Goal: Complete application form

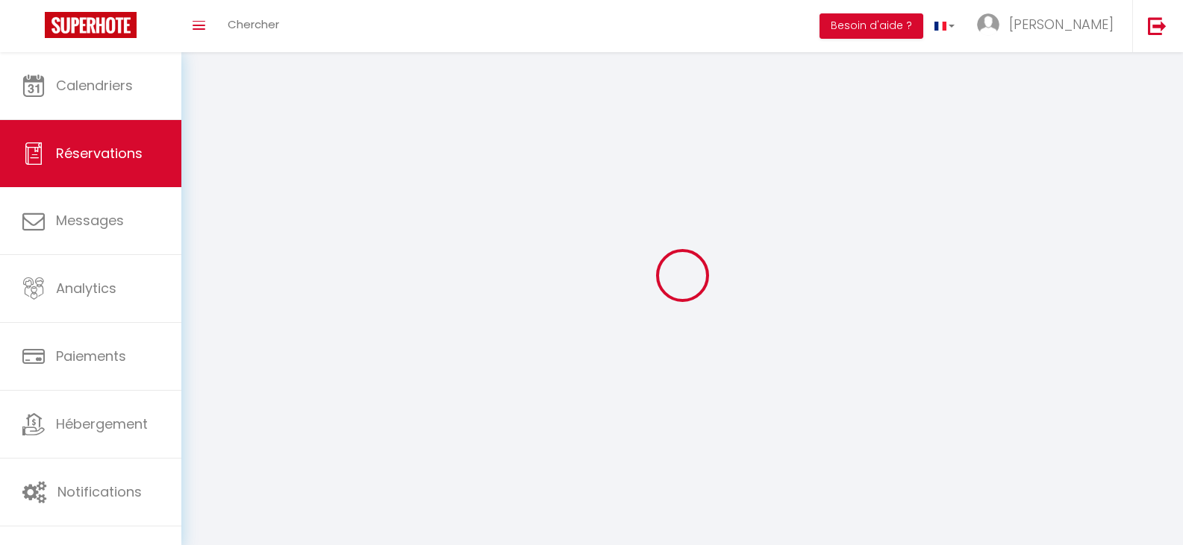
select select "not_confirmed"
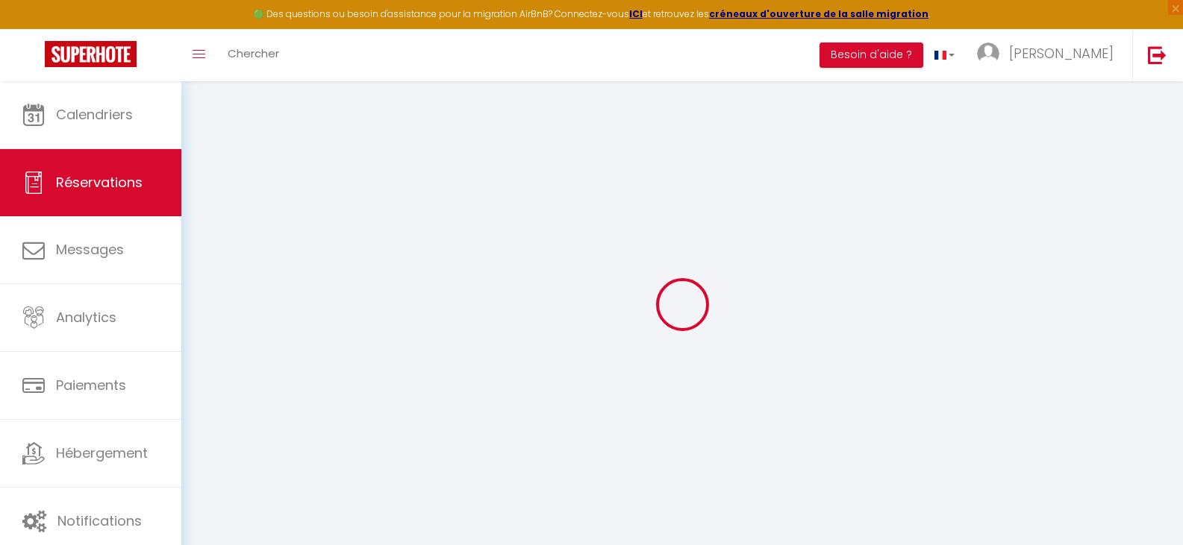
select select
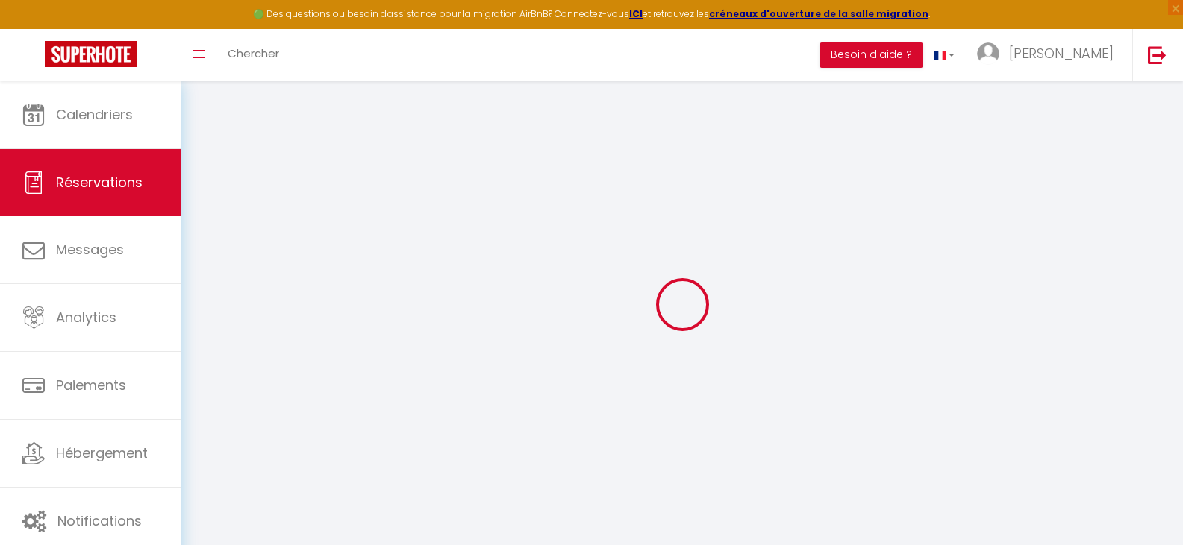
select select
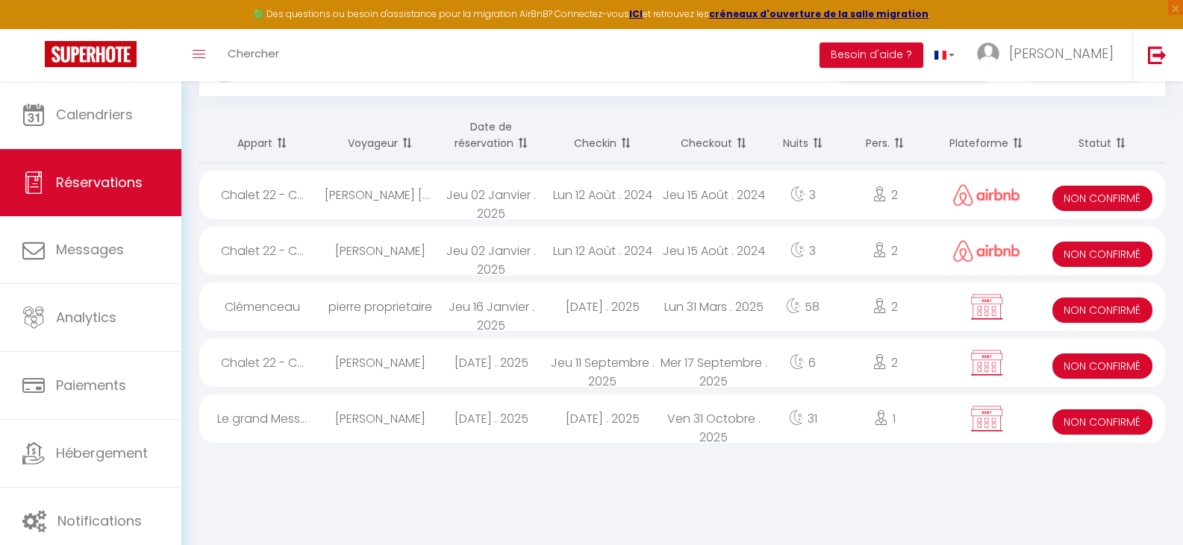
scroll to position [75, 0]
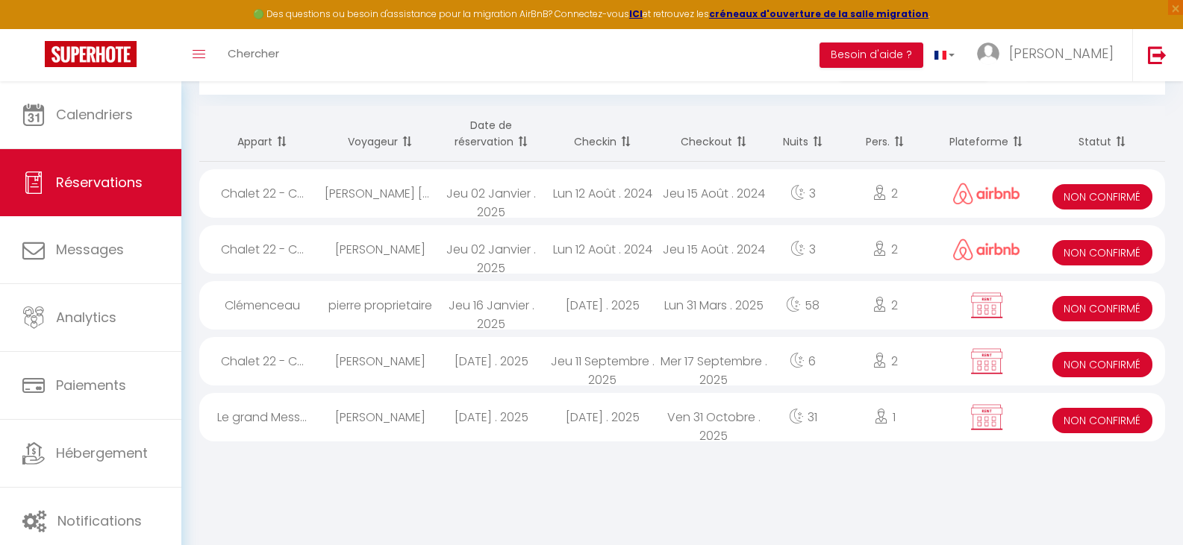
click at [1074, 365] on span "Non Confirmé" at bounding box center [1102, 364] width 101 height 25
select select "KO"
select select "OK"
select select "0"
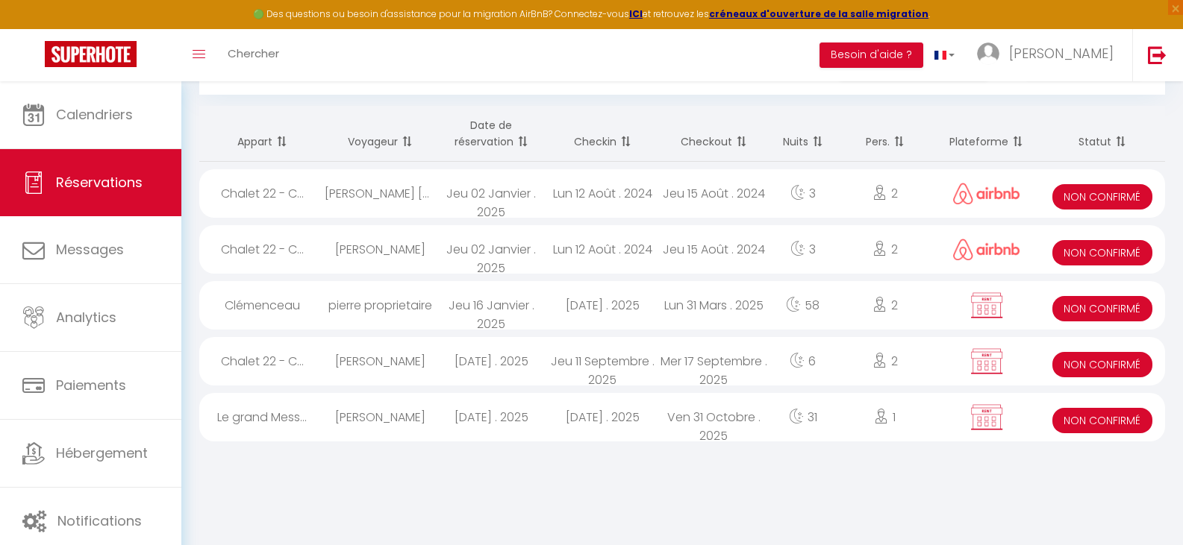
select select "1"
select select
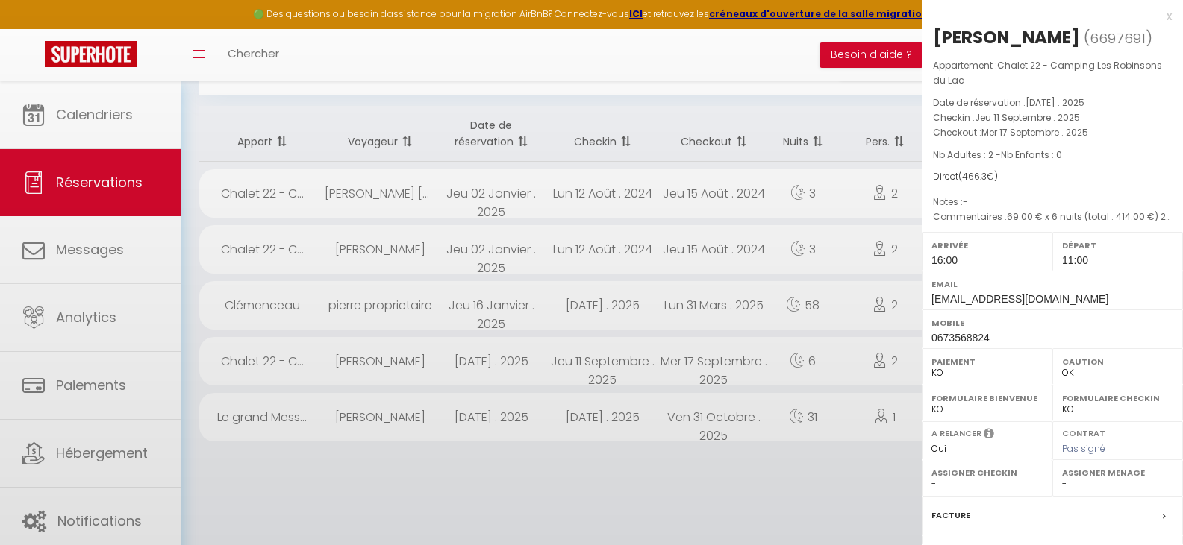
select select "32124"
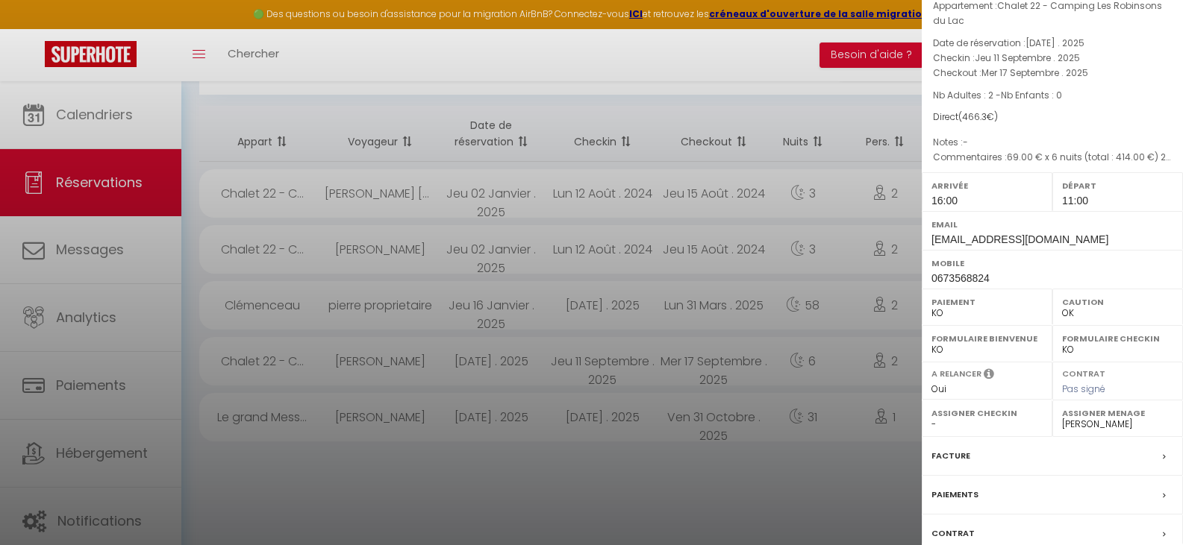
scroll to position [189, 0]
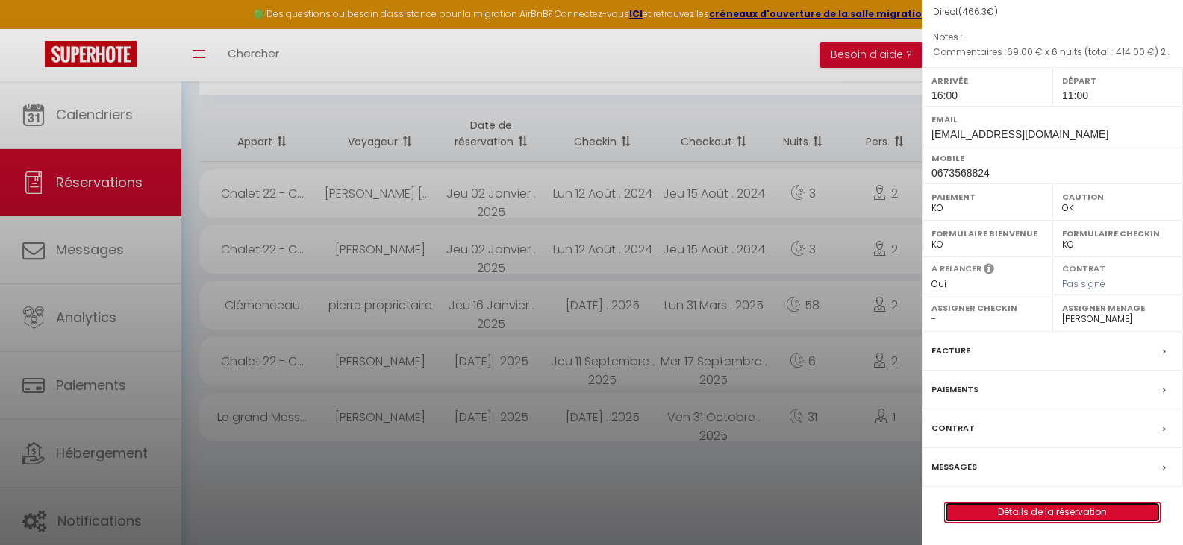
click at [1021, 510] on link "Détails de la réservation" at bounding box center [1052, 512] width 215 height 19
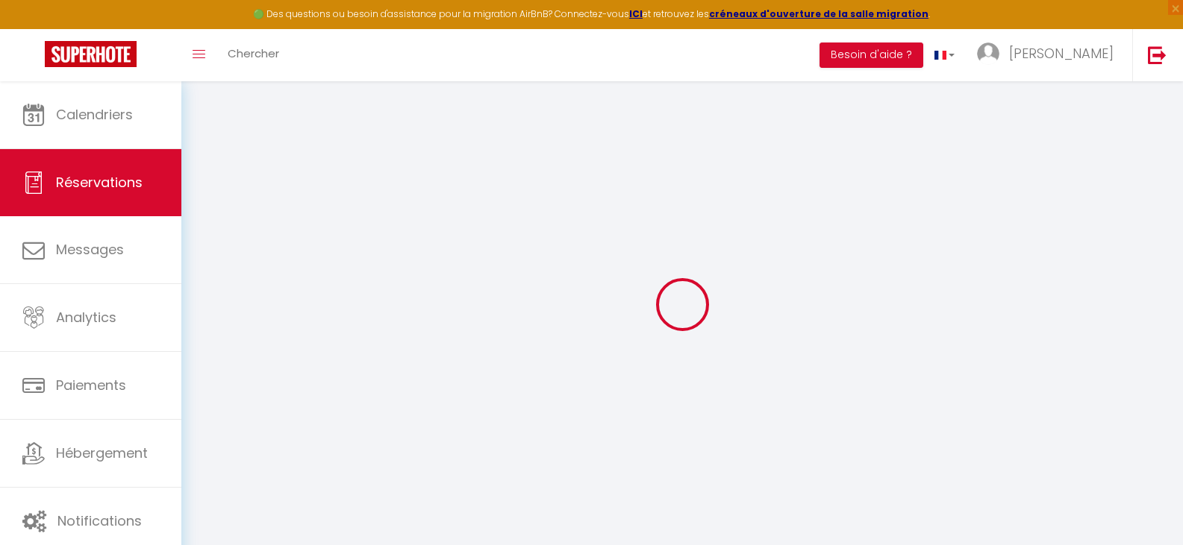
select select
checkbox input "false"
select select
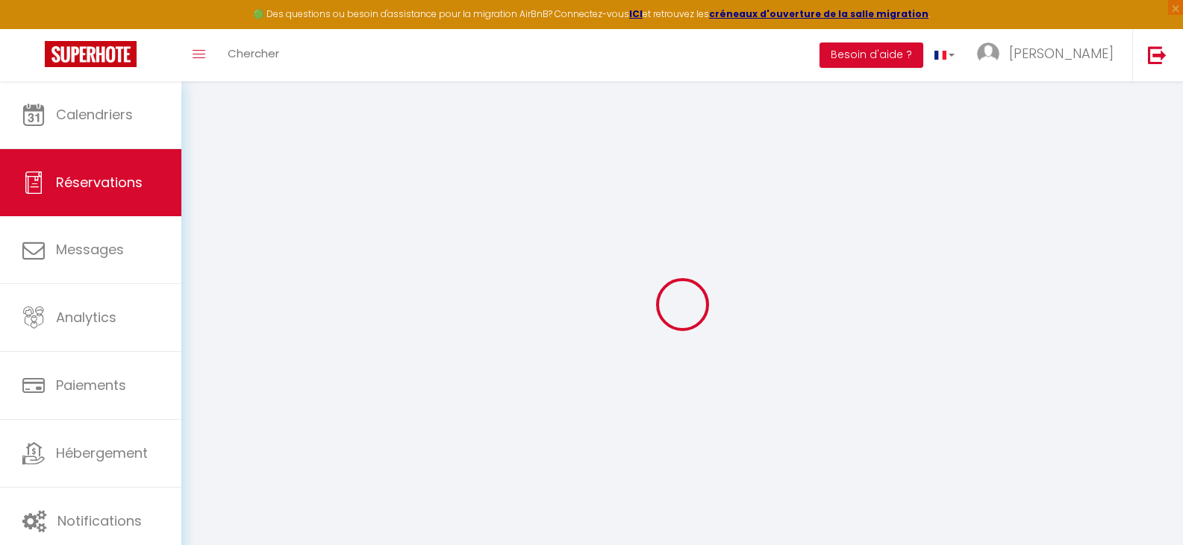
checkbox input "false"
select select
checkbox input "false"
type textarea "69.00 € x 6 nuits (total : 414.00 €) 22.00 € frais de ménage 14.00 € frais de l…"
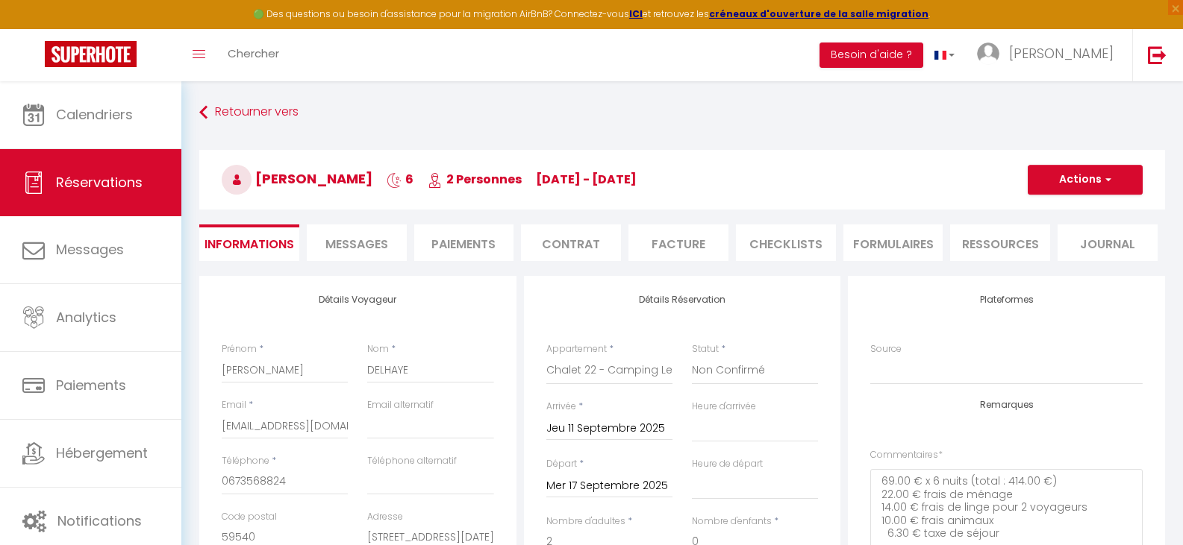
type input "36"
type input "6.3"
select select
checkbox input "false"
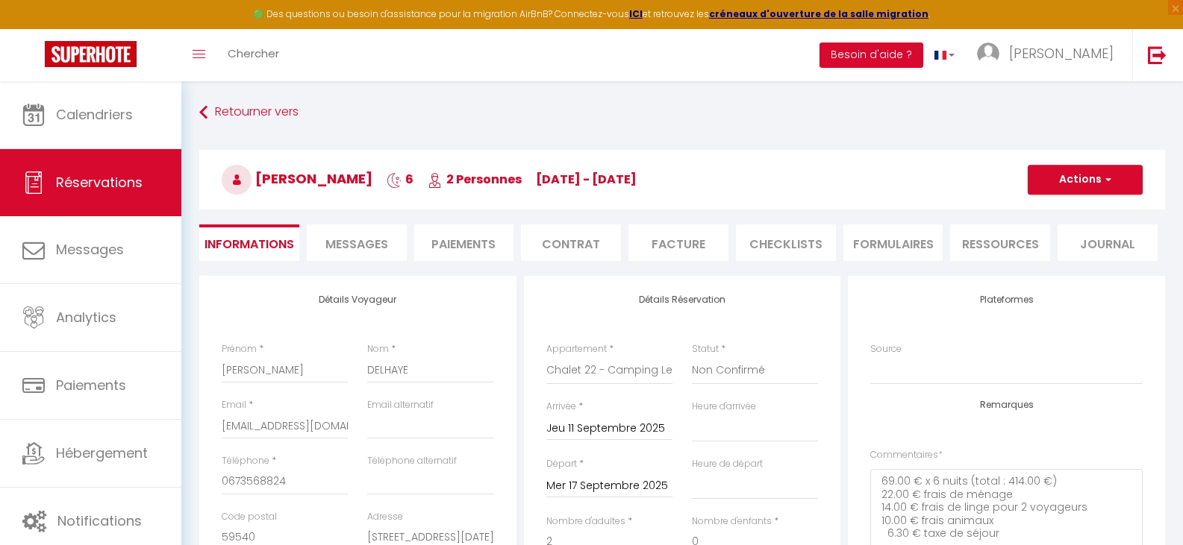
select select "16:00"
select select "11:00"
click at [358, 243] on span "Messages" at bounding box center [356, 244] width 63 height 17
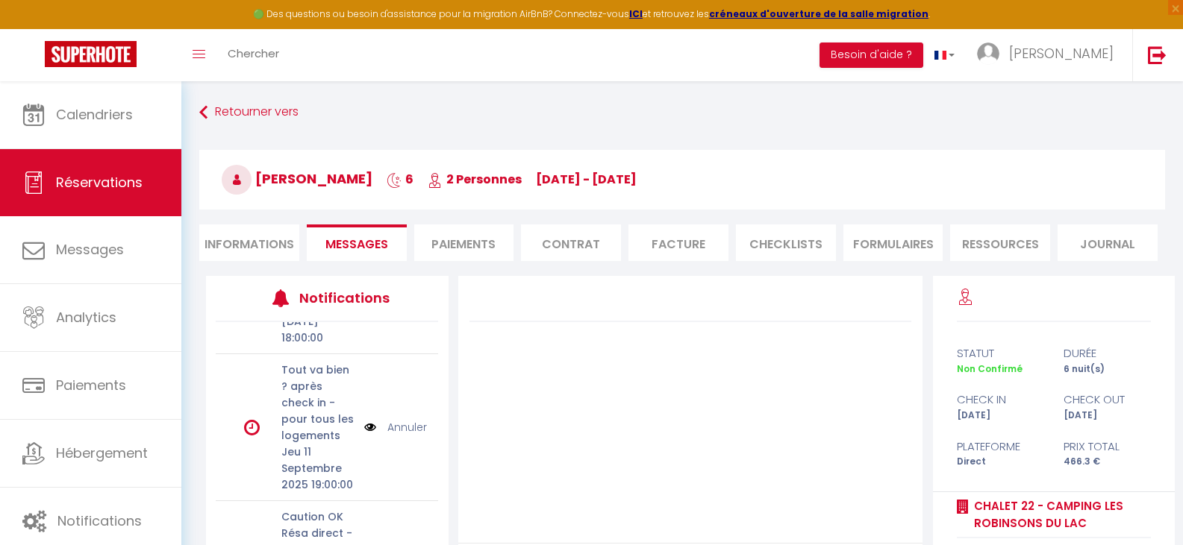
click at [275, 95] on div "Retourner vers BERNARD DELHAYE 6 2 Personnes je 11 Sep - me 17 Sep Actions Enre…" at bounding box center [681, 387] width 1001 height 613
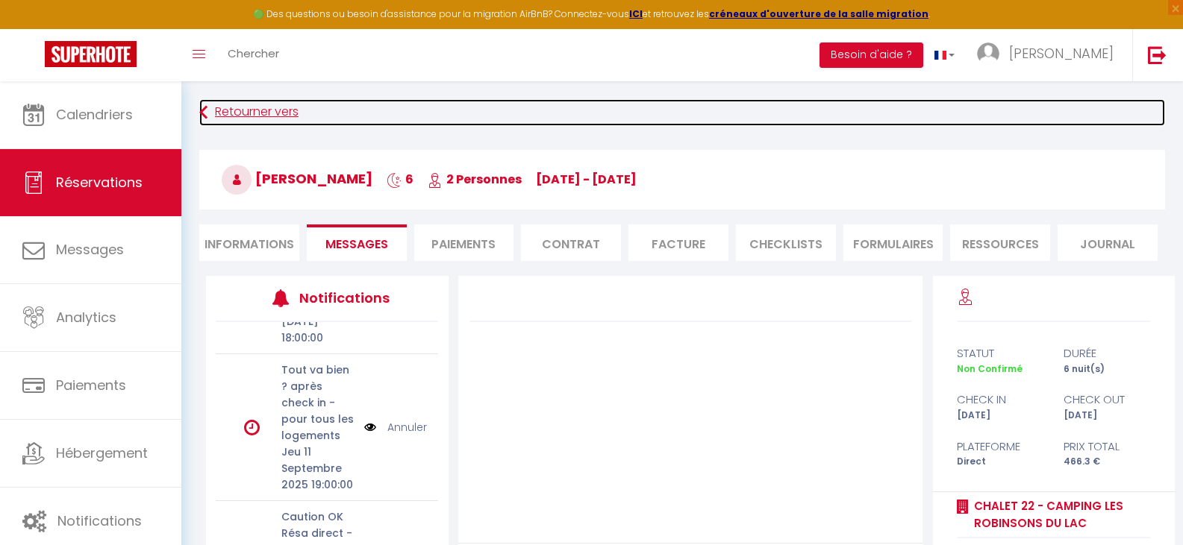
click at [272, 109] on link "Retourner vers" at bounding box center [682, 112] width 966 height 27
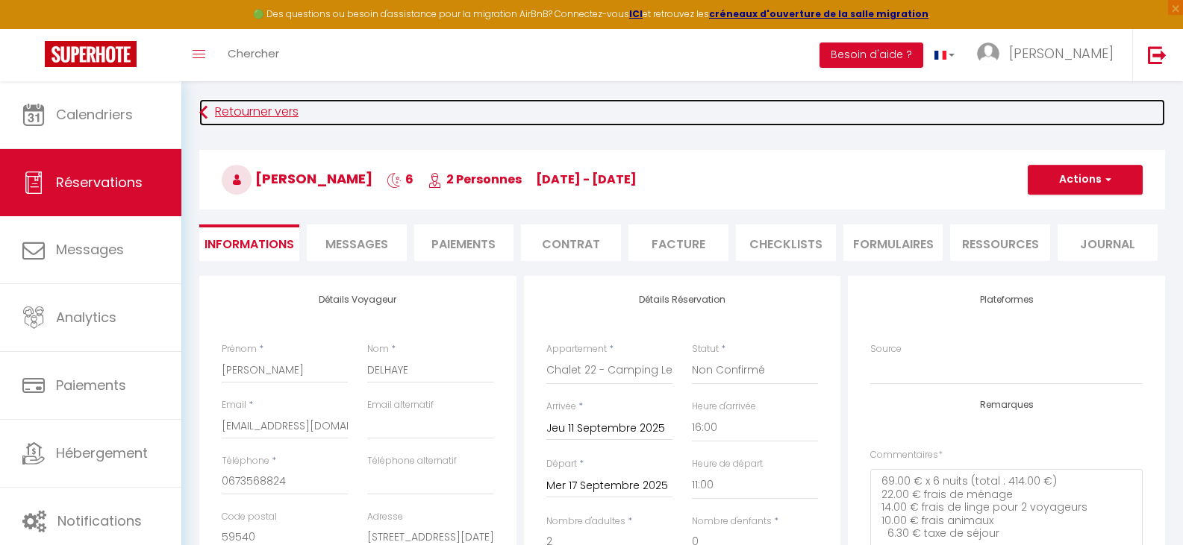
click at [245, 108] on link "Retourner vers" at bounding box center [682, 112] width 966 height 27
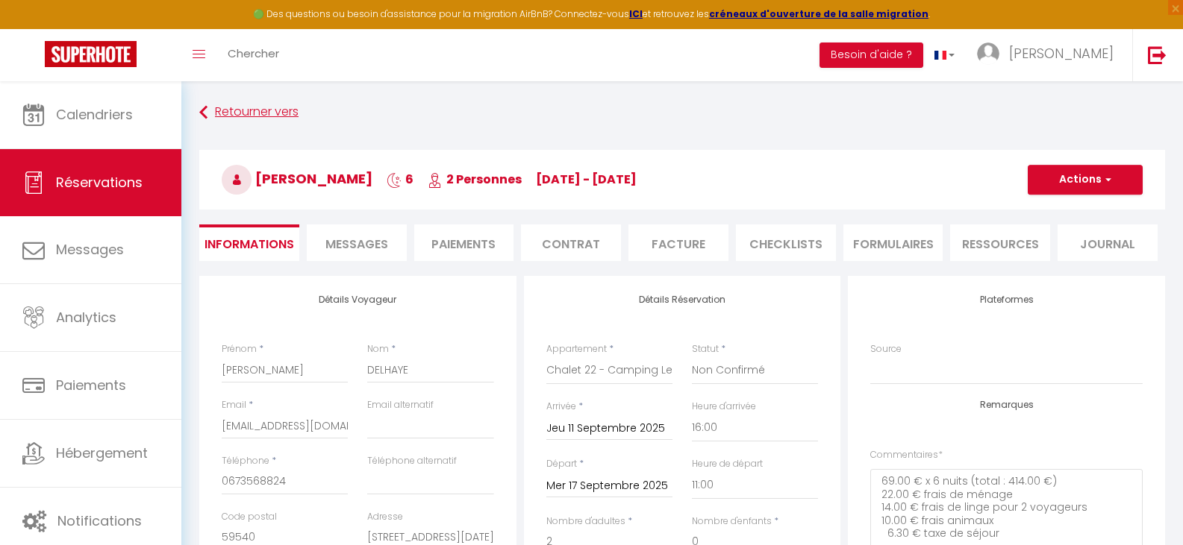
scroll to position [75, 0]
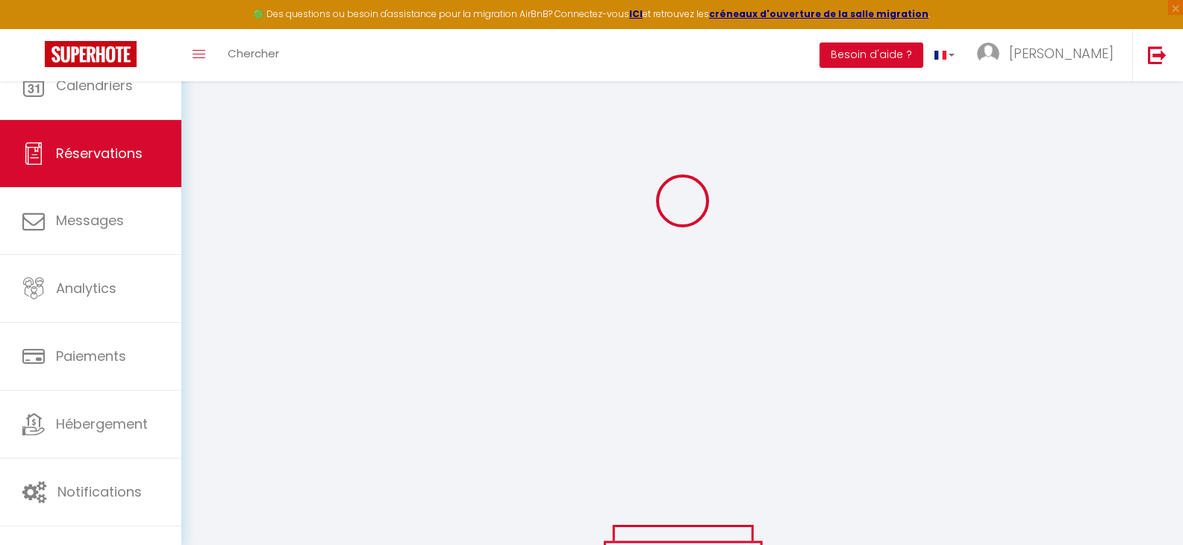
select select "not_confirmed"
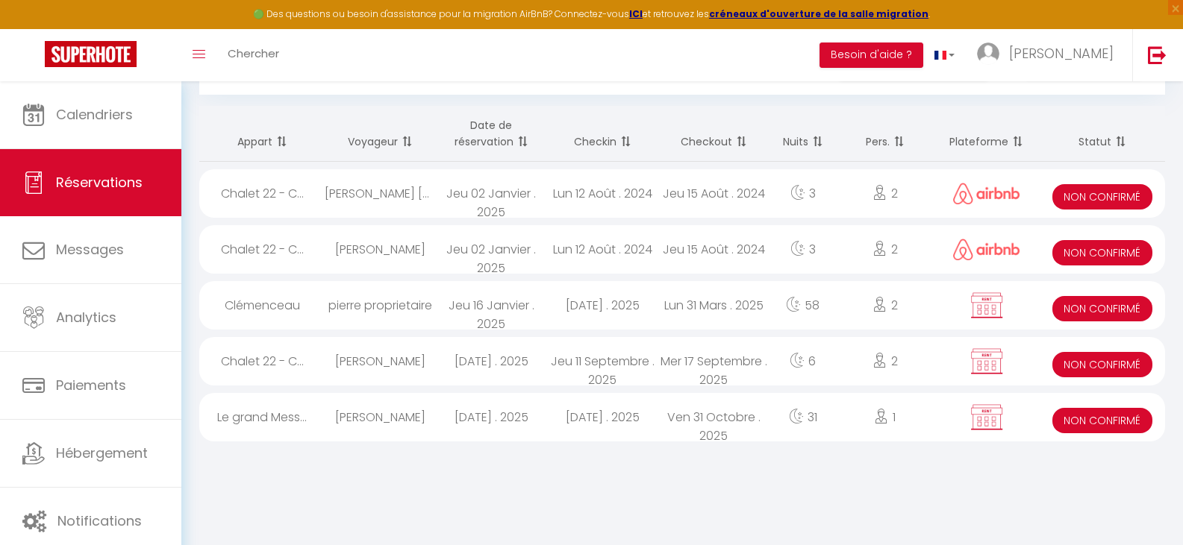
scroll to position [81, 0]
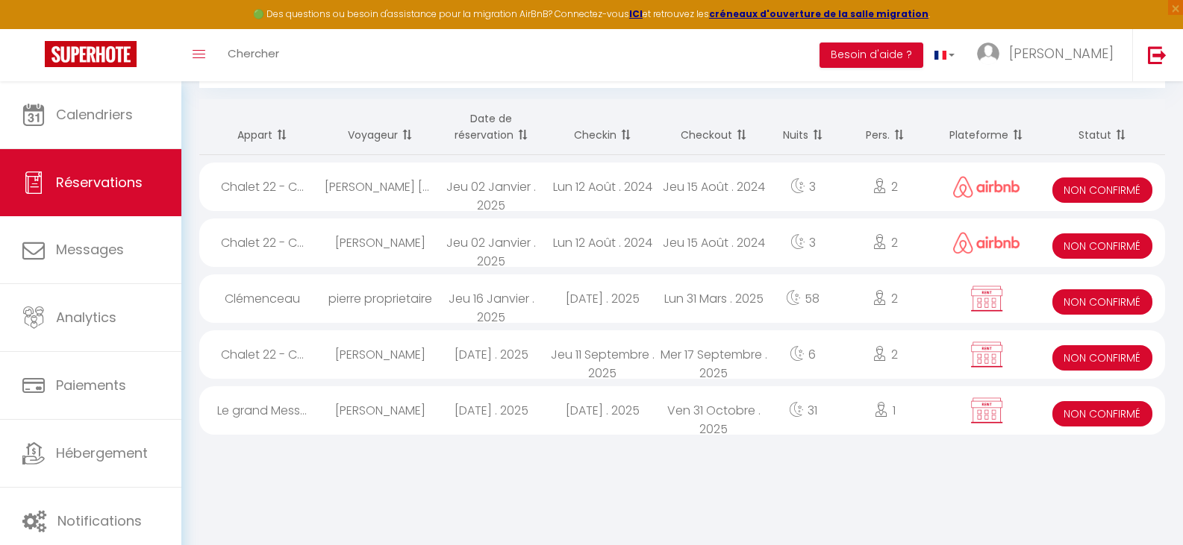
click at [1035, 360] on div at bounding box center [986, 355] width 106 height 48
select select "KO"
select select "OK"
select select "0"
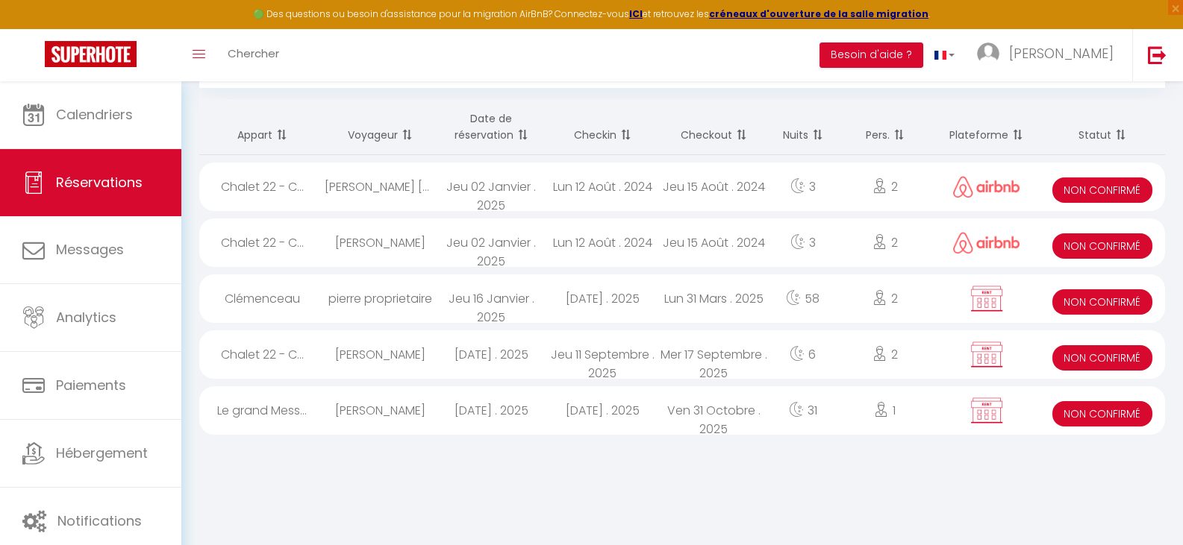
select select "1"
select select
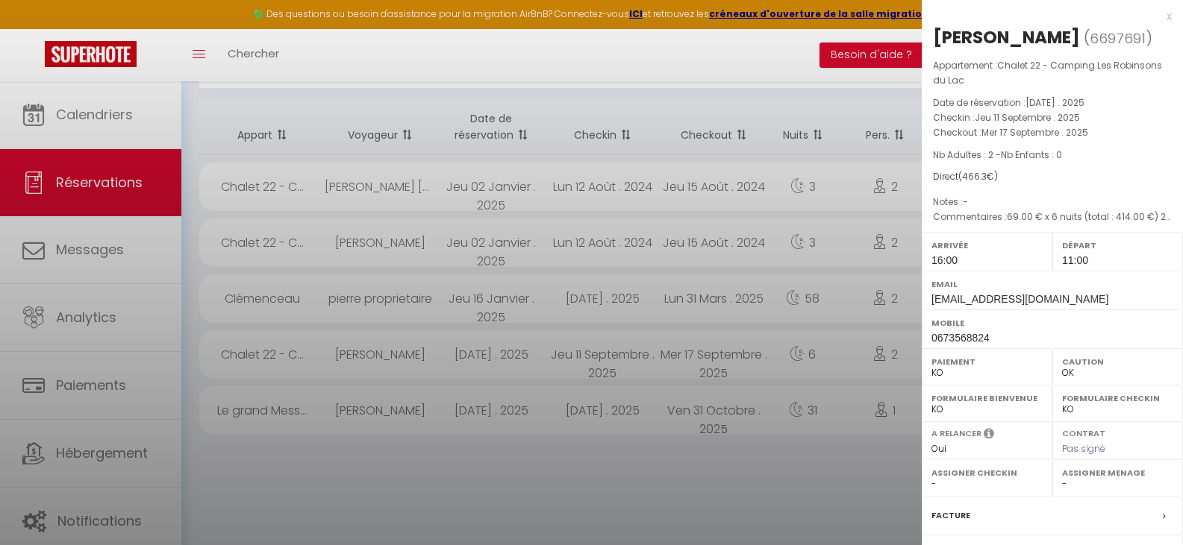
select select "32124"
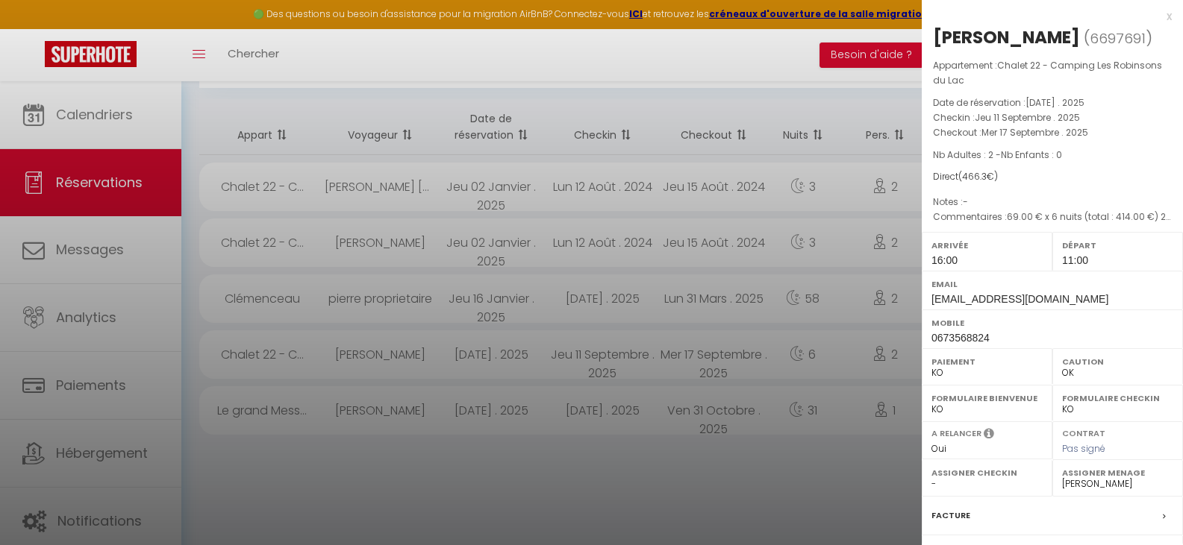
click at [1157, 13] on div "x" at bounding box center [1046, 16] width 250 height 18
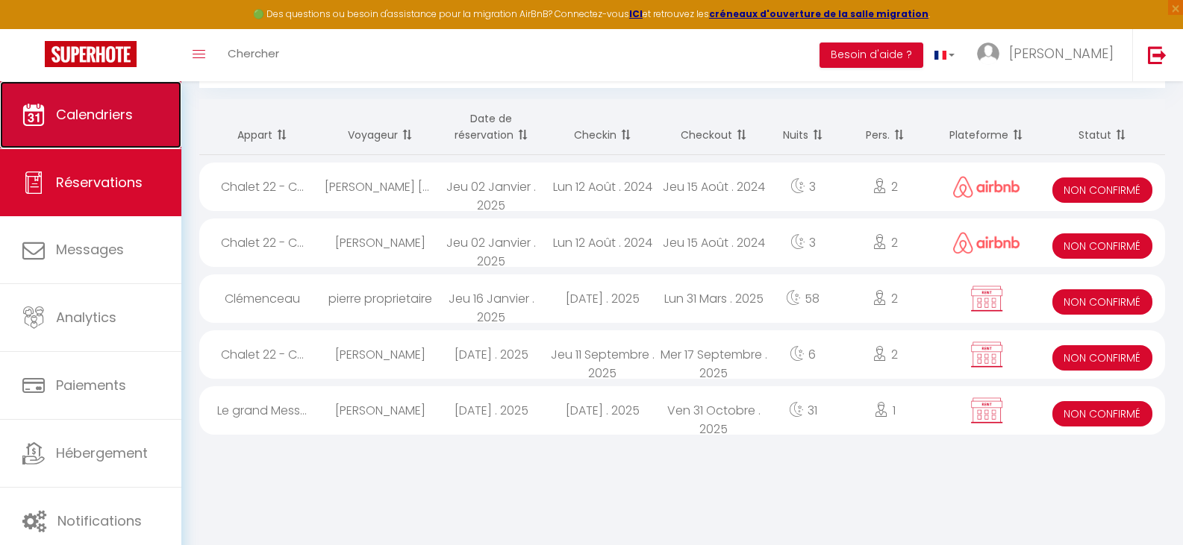
click at [112, 119] on span "Calendriers" at bounding box center [94, 114] width 77 height 19
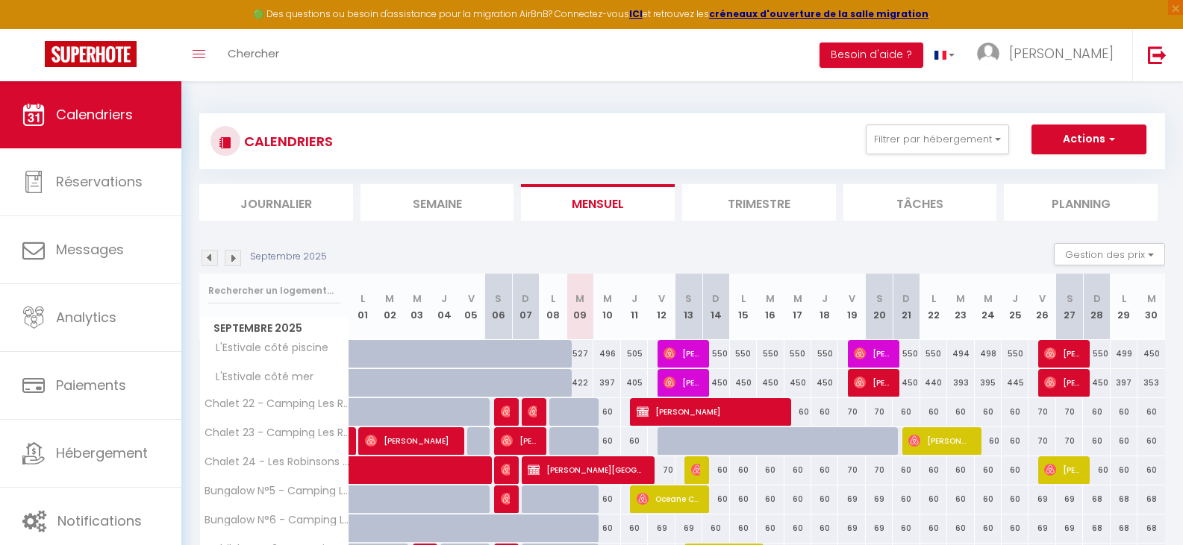
click at [233, 253] on img at bounding box center [233, 258] width 16 height 16
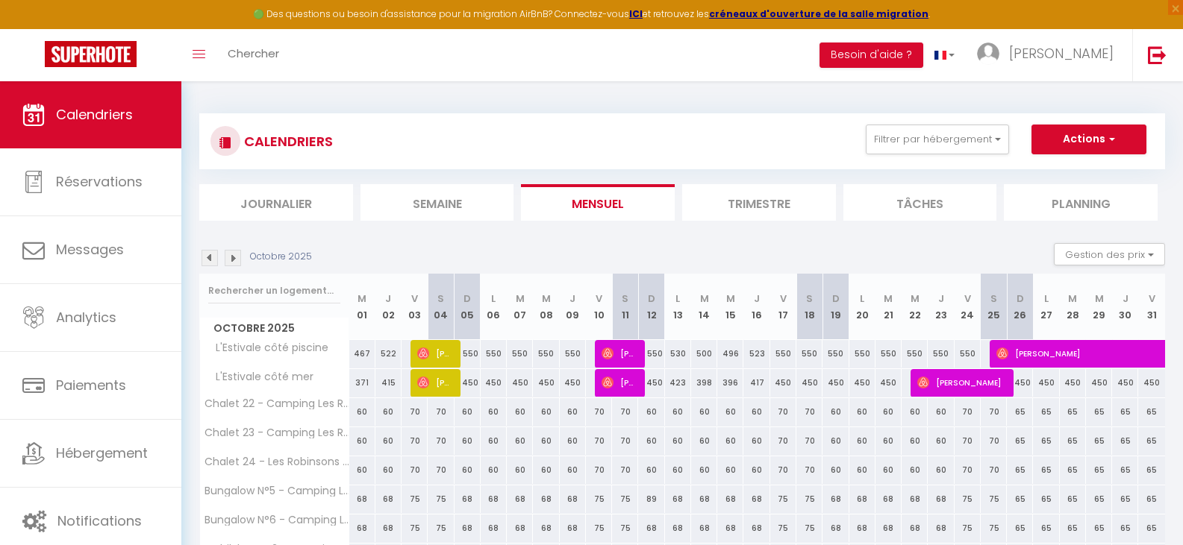
click at [235, 254] on img at bounding box center [233, 258] width 16 height 16
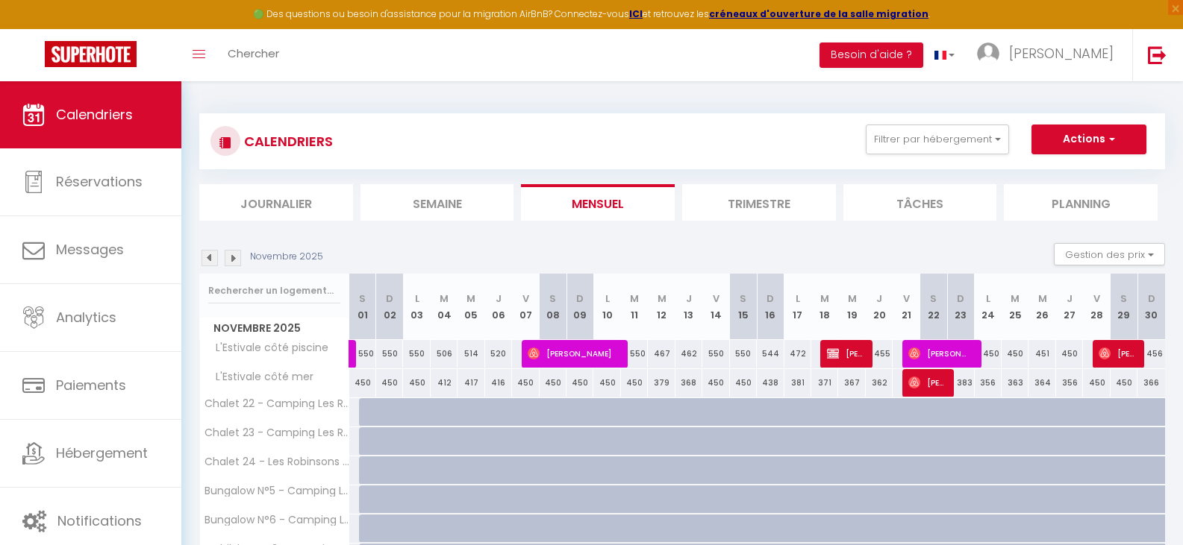
click at [235, 254] on img at bounding box center [233, 258] width 16 height 16
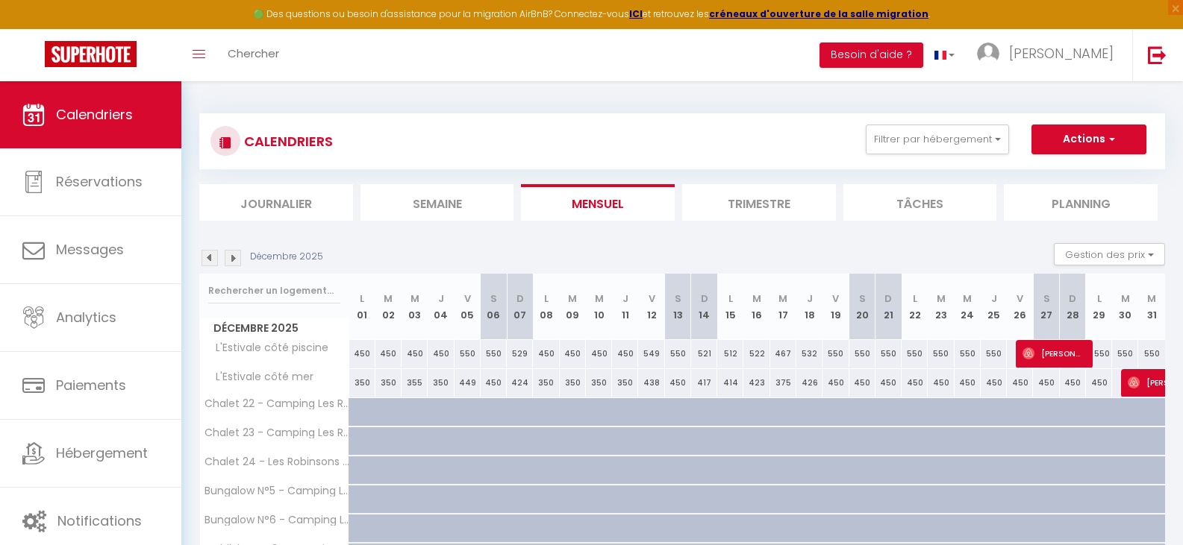
click at [235, 254] on img at bounding box center [233, 258] width 16 height 16
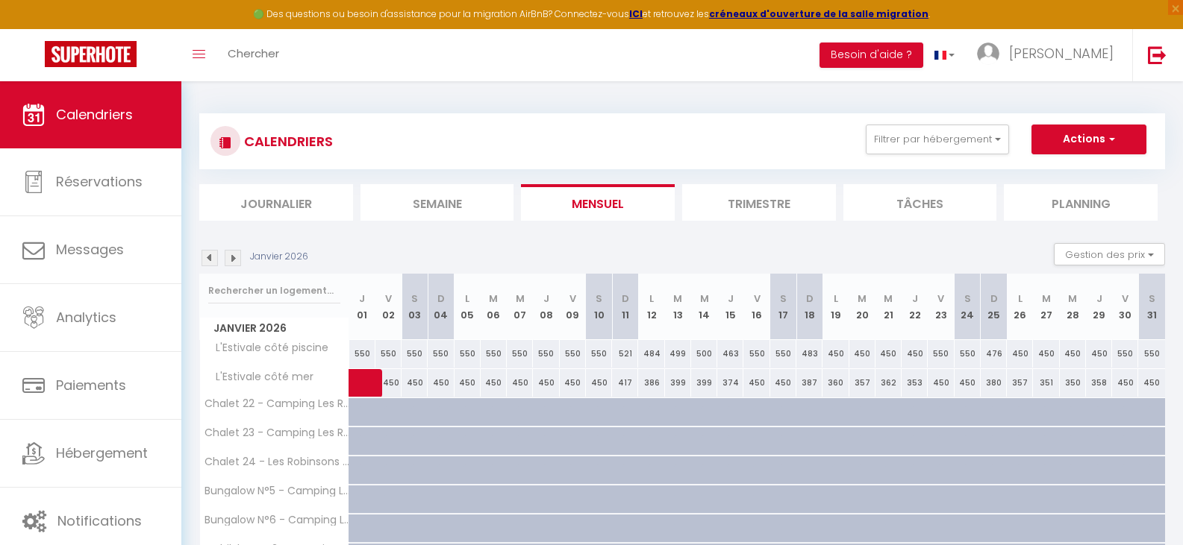
click at [236, 255] on img at bounding box center [233, 258] width 16 height 16
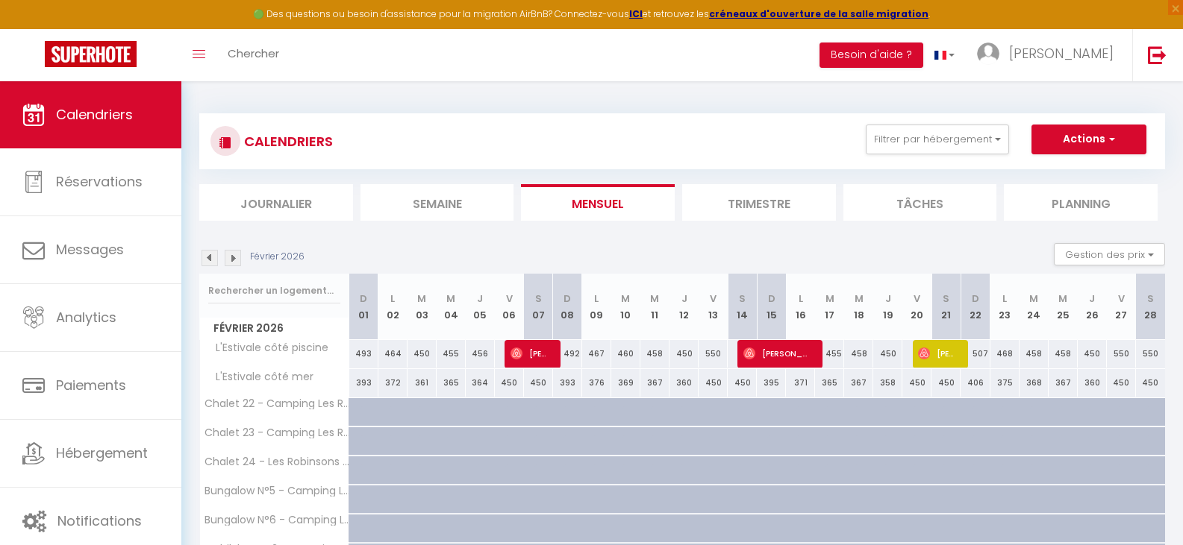
click at [236, 255] on img at bounding box center [233, 258] width 16 height 16
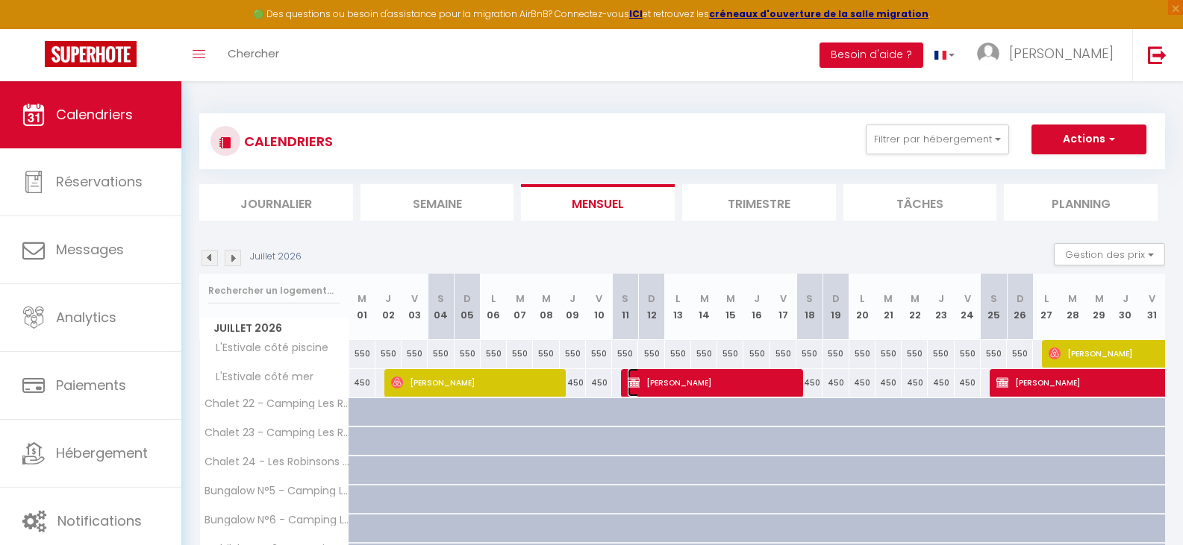
click at [718, 382] on span "BERNARD RENNESON" at bounding box center [711, 383] width 166 height 28
select select "OK"
select select "KO"
select select "0"
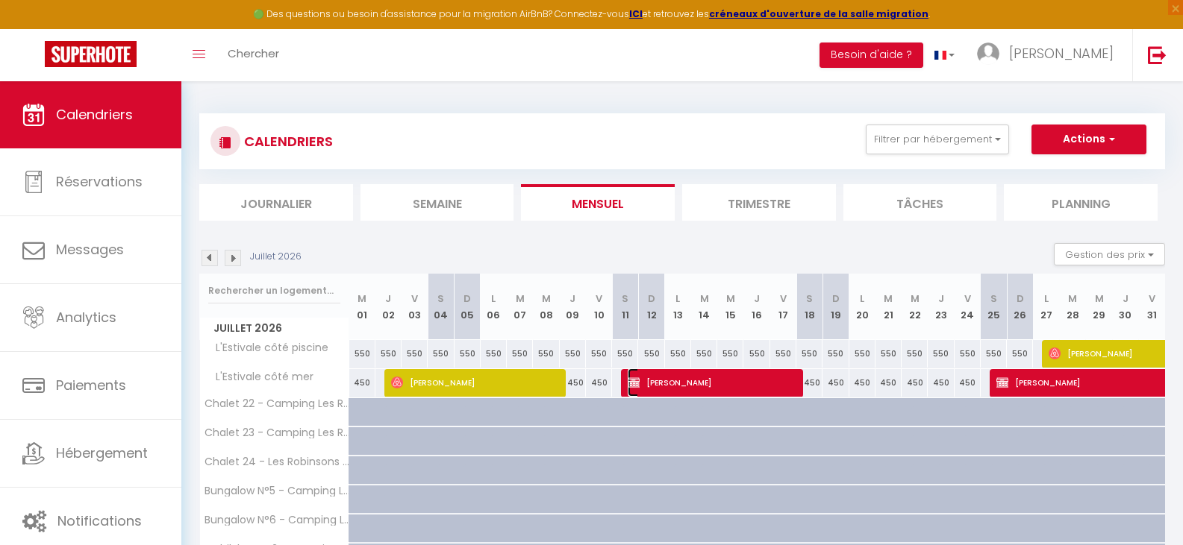
select select "1"
select select
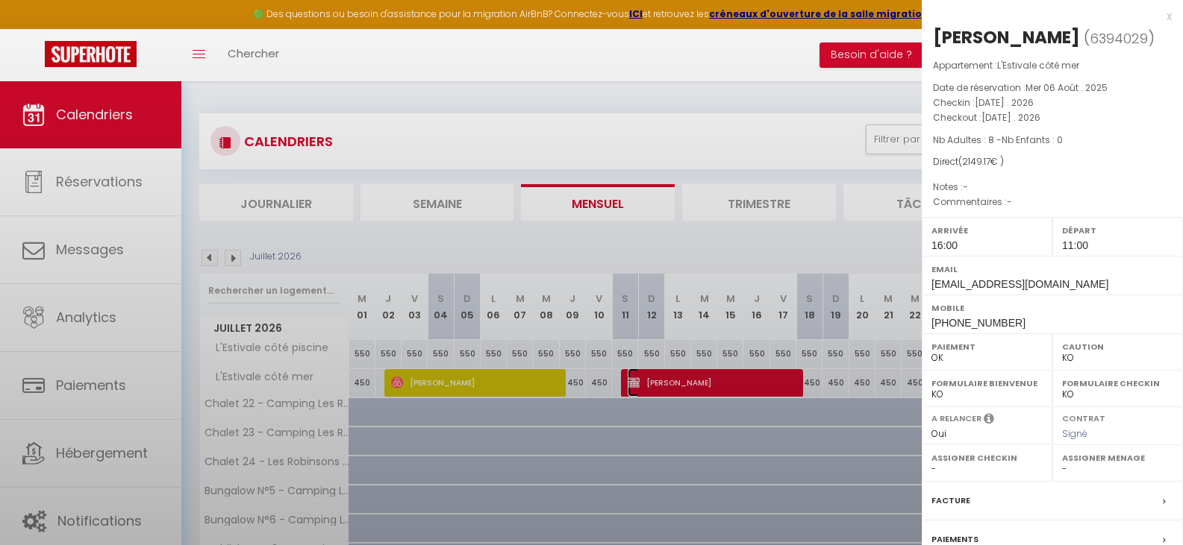
select select "32124"
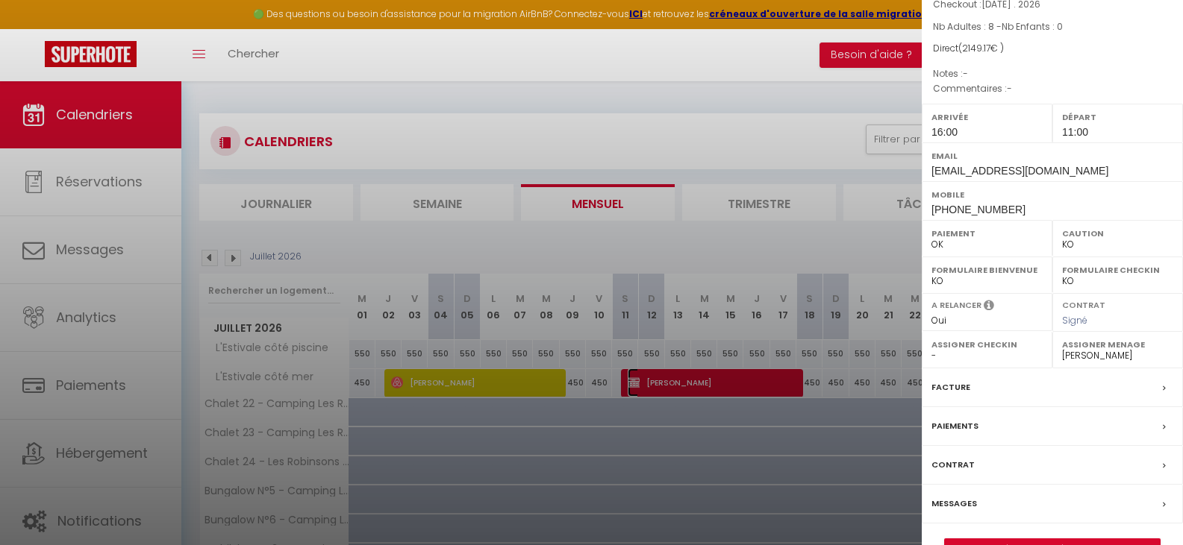
scroll to position [149, 0]
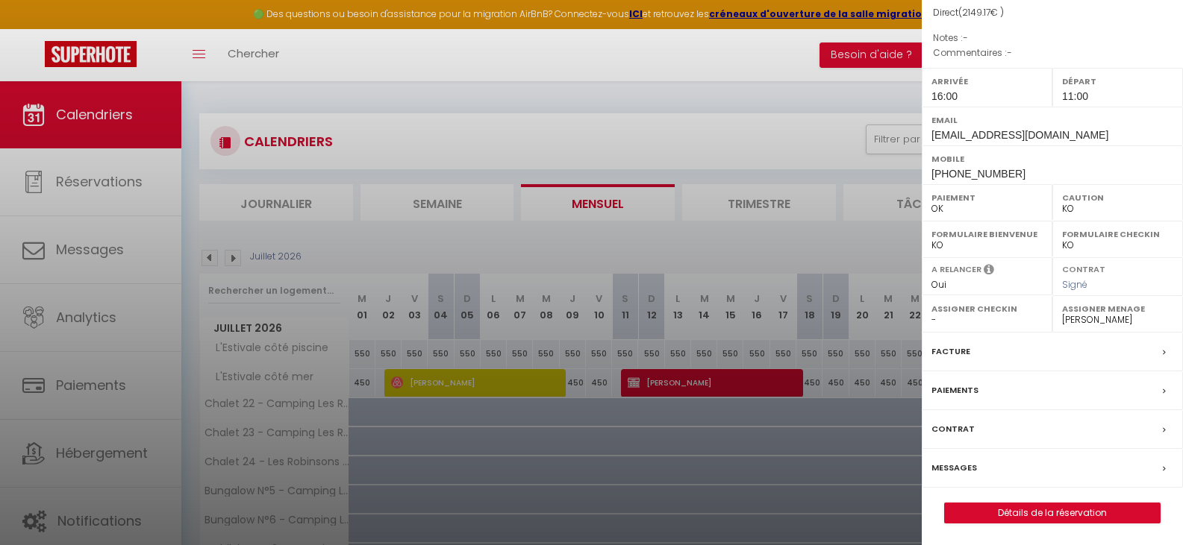
click at [959, 437] on label "Contrat" at bounding box center [952, 430] width 43 height 16
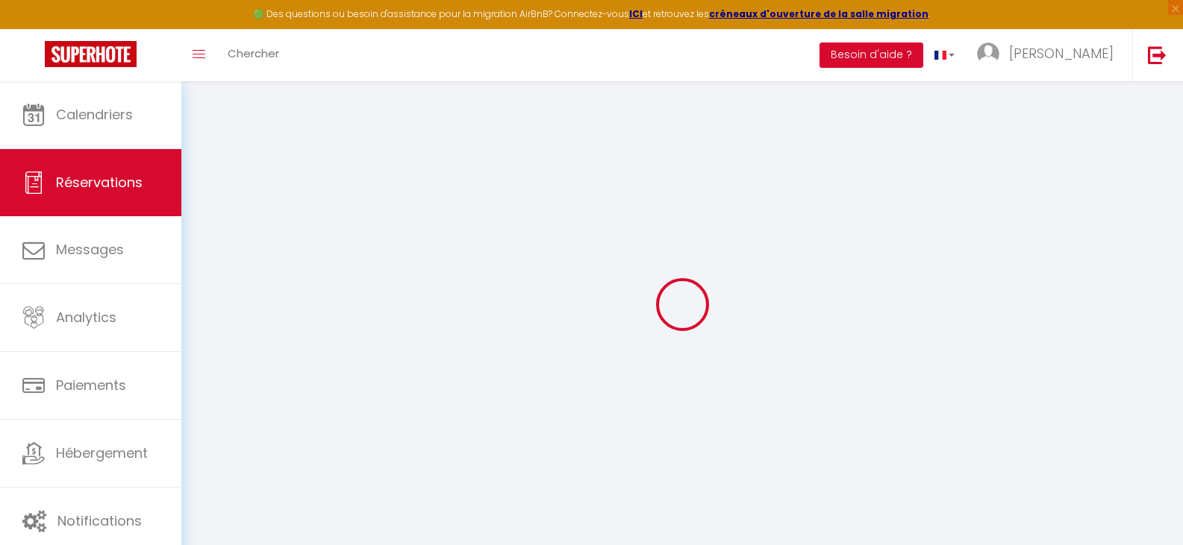
select select
checkbox input "false"
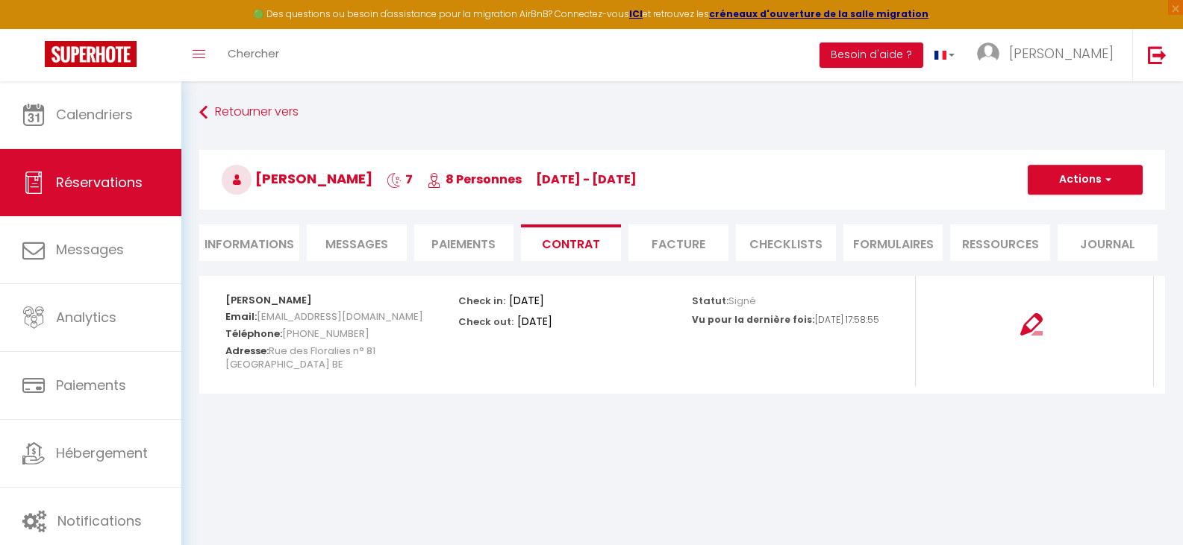
click at [353, 240] on span "Messages" at bounding box center [356, 244] width 63 height 17
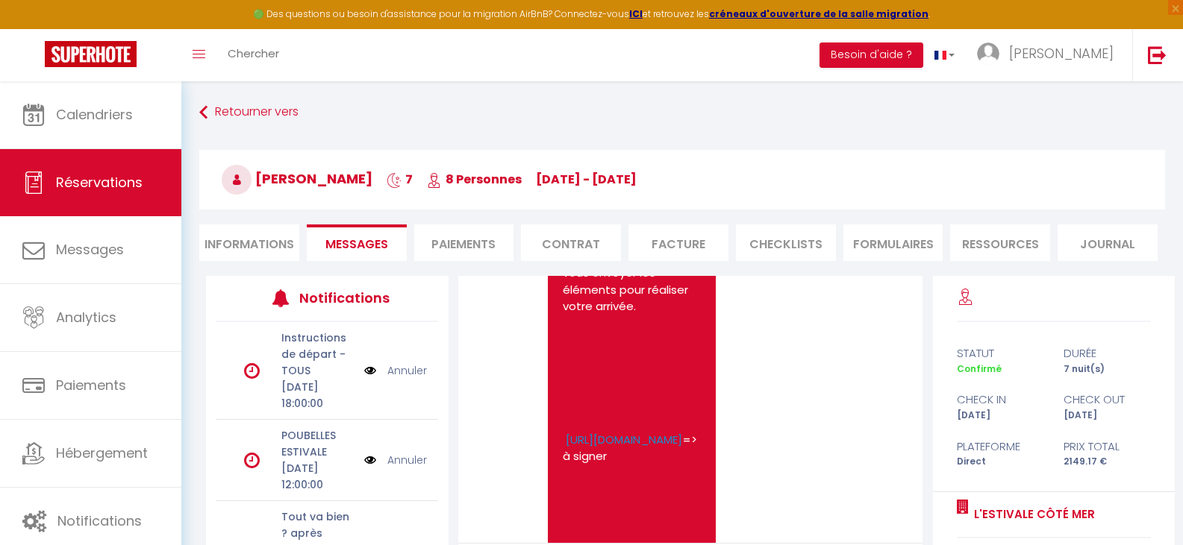
scroll to position [3155, 0]
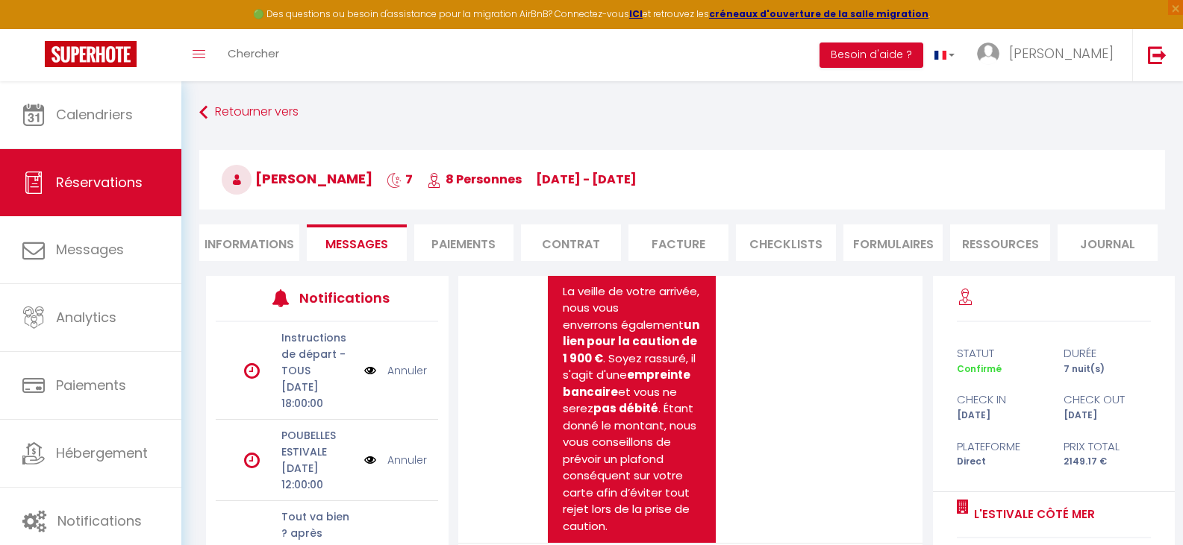
click at [615, 149] on link "https://superhote.com/applink/booking/746VdhCpIo/contract" at bounding box center [624, 142] width 116 height 16
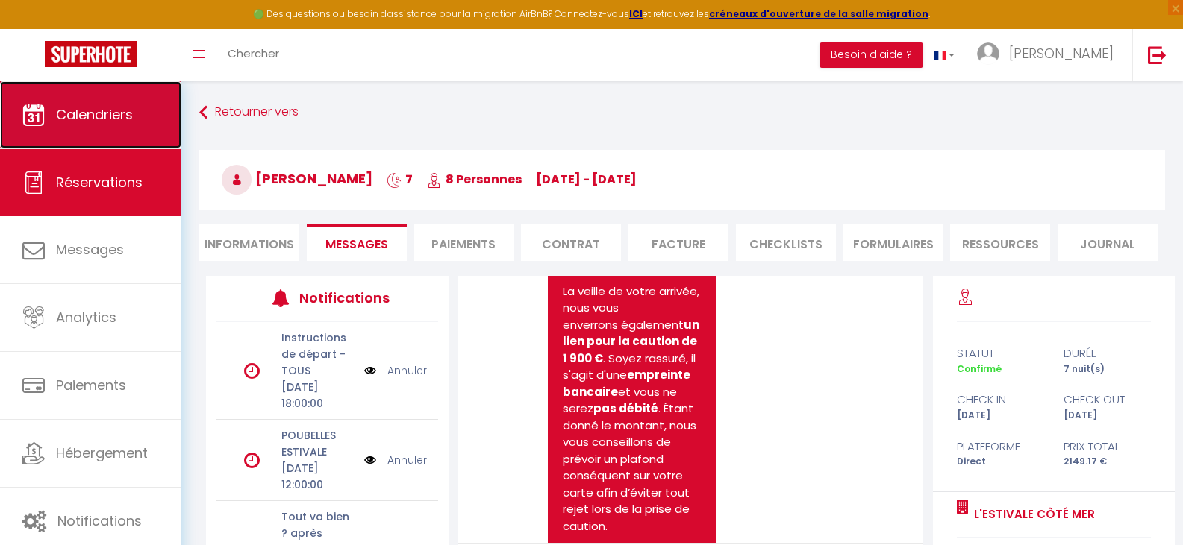
click at [125, 125] on link "Calendriers" at bounding box center [90, 114] width 181 height 67
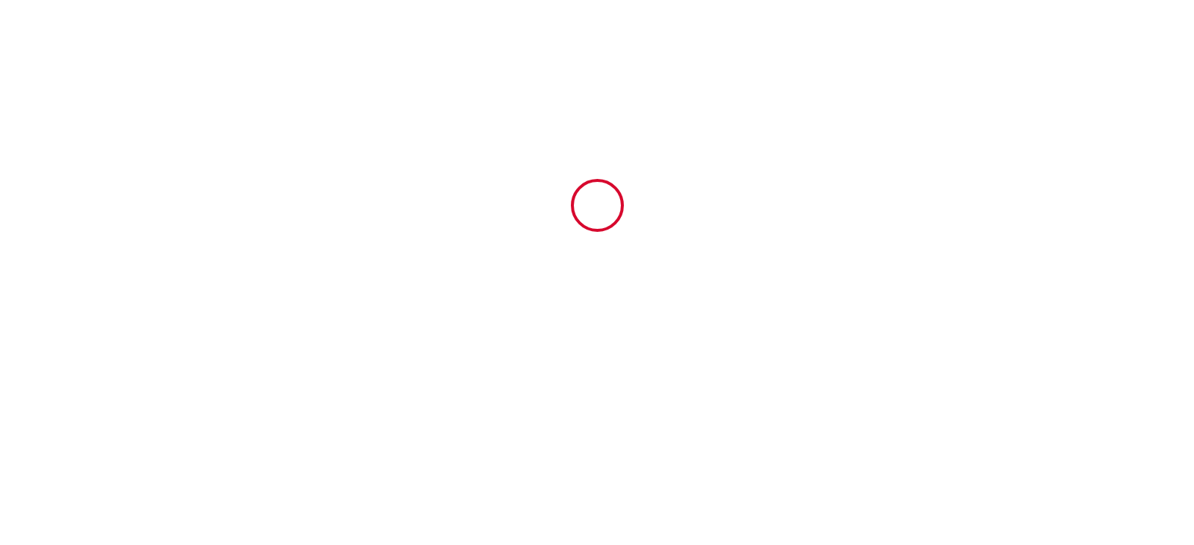
type input "6394029"
type input "L'Estivale côté mer"
type input "[STREET_ADDRESS]"
type input "62179"
type input "Escalles"
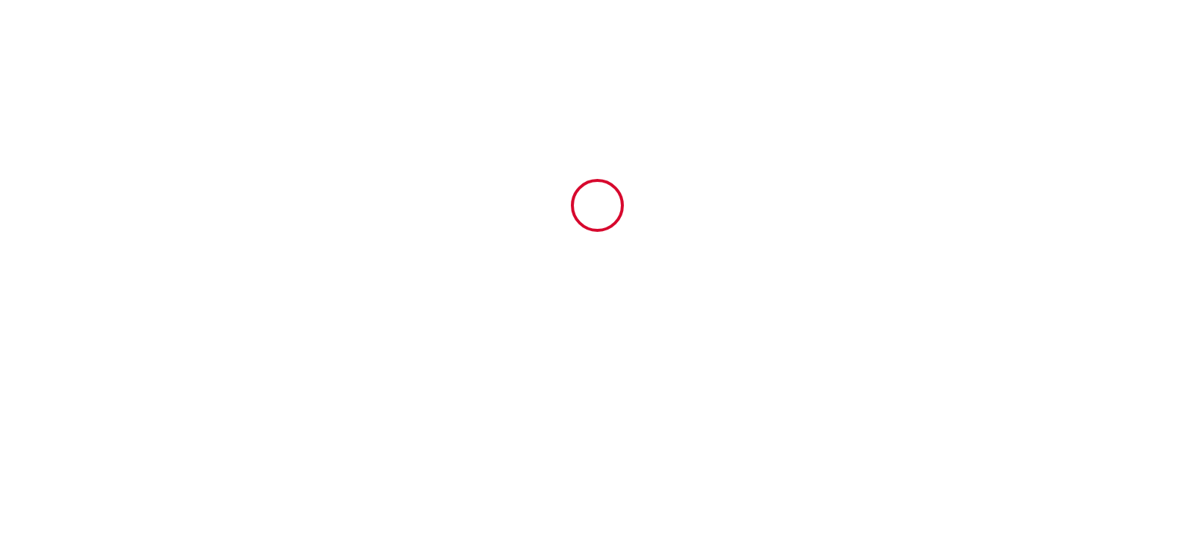
type input "[GEOGRAPHIC_DATA]"
type input "[DATE]"
type input "8"
type input "0"
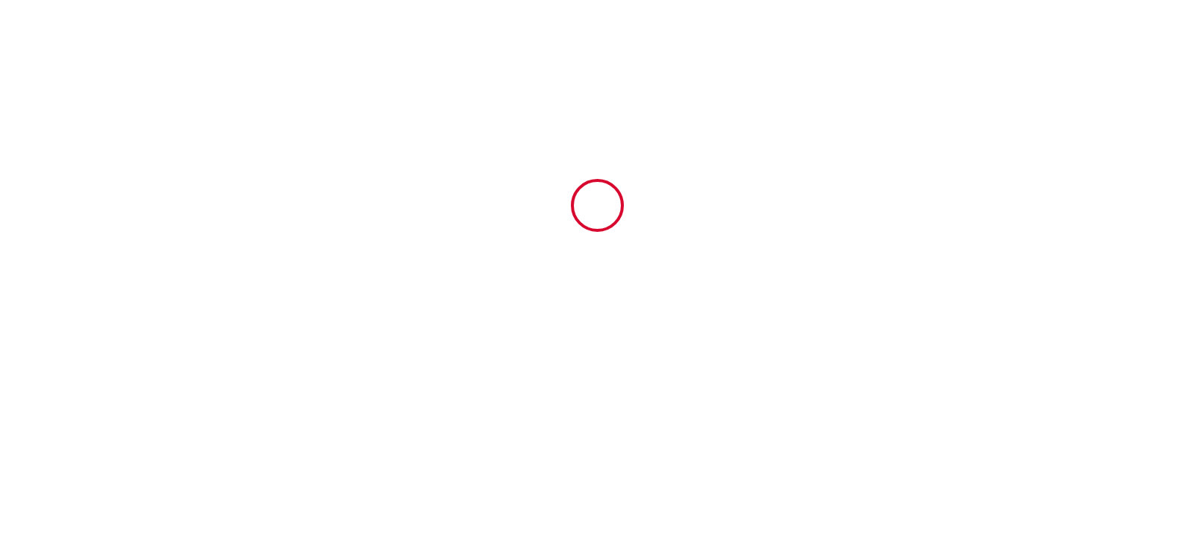
type input "1900"
type input "2149.17"
type input "[PERSON_NAME]"
type input "Stival"
type input "[STREET_ADDRESS]"
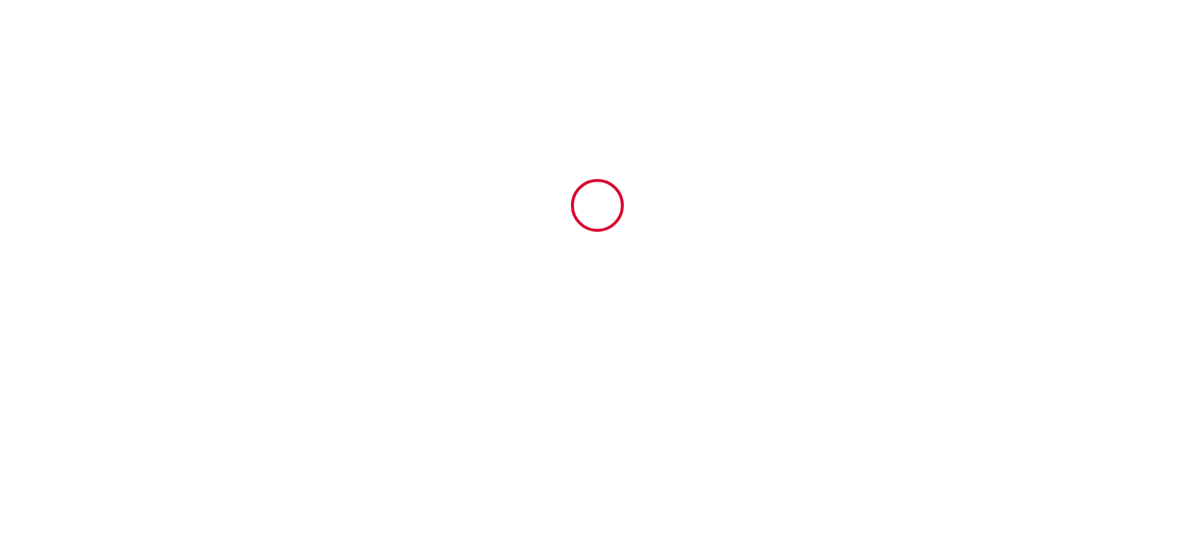
type input "62340"
type input "[GEOGRAPHIC_DATA]"
type input "[EMAIL_ADDRESS][DOMAIN_NAME]"
type input "[PERSON_NAME]"
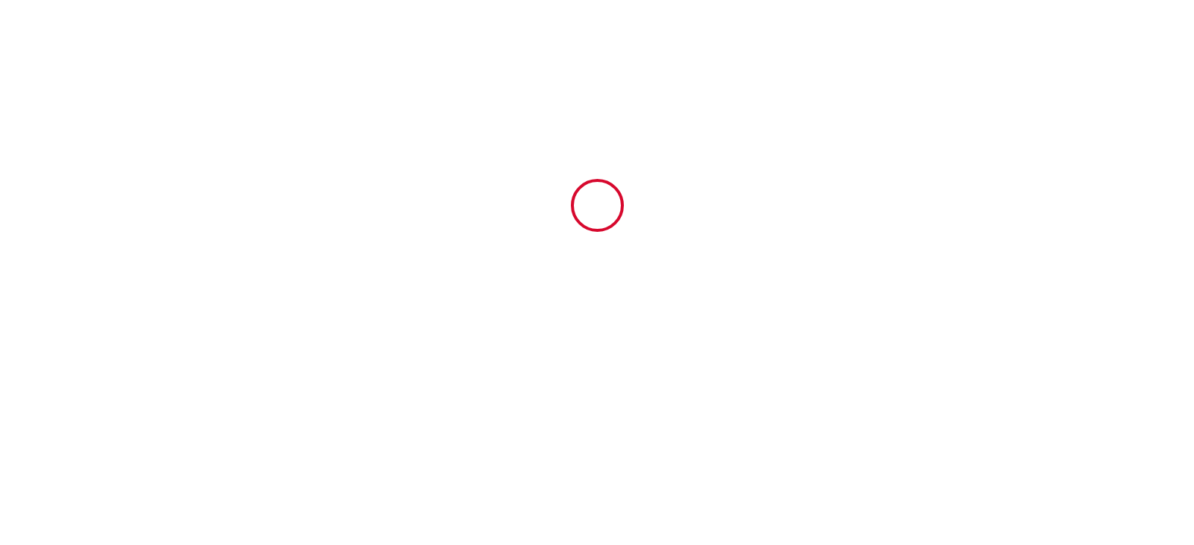
type input "RENNESON"
type input "Rue des Floralies, n° 81"
type input "1200"
type input "[GEOGRAPHIC_DATA]"
type input "[PERSON_NAME][EMAIL_ADDRESS][PERSON_NAME][DOMAIN_NAME]"
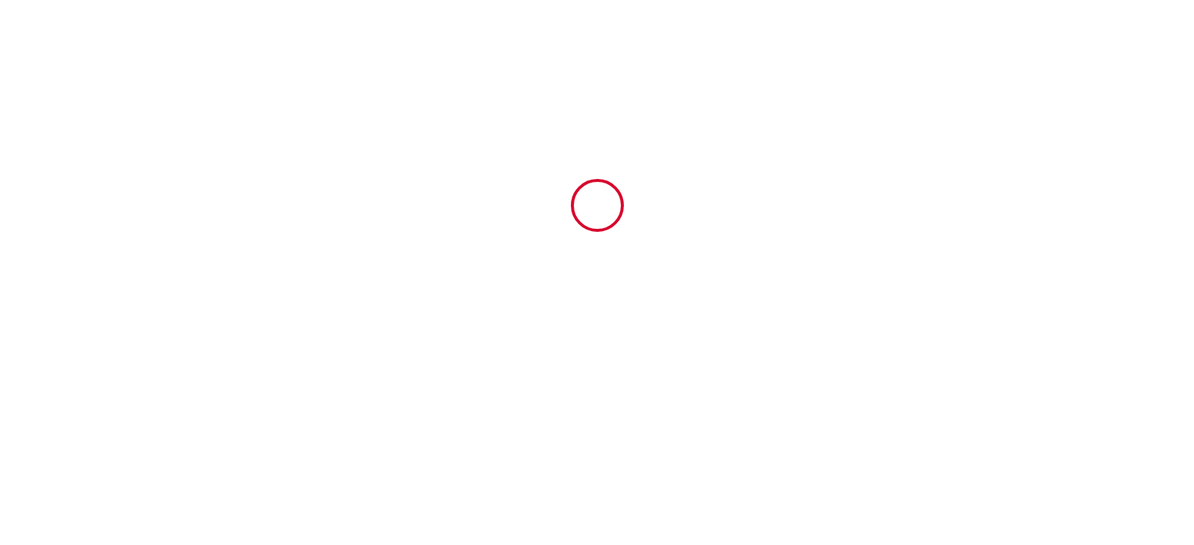
type input "[PHONE_NUMBER]"
select select "BE"
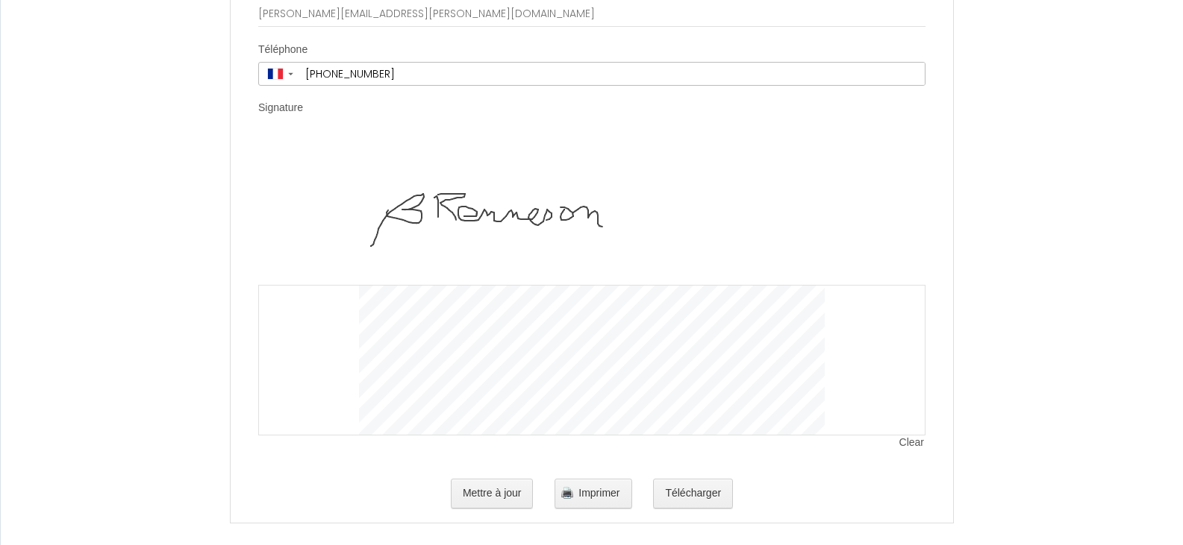
scroll to position [3629, 0]
